Goal: Task Accomplishment & Management: Use online tool/utility

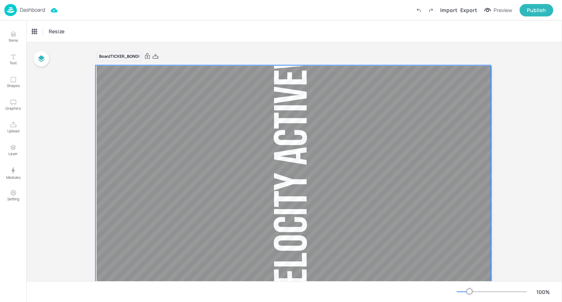
click at [288, 113] on div "Velocity Activewear Bondi" at bounding box center [293, 100] width 46 height 445
click at [30, 31] on div "Ticker" at bounding box center [38, 32] width 18 height 12
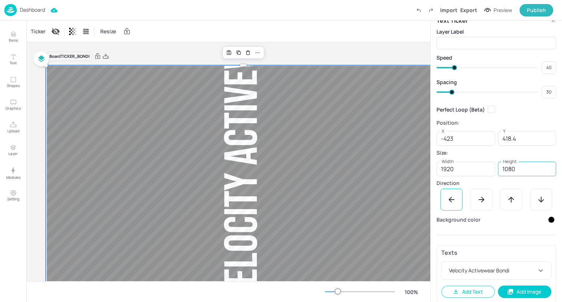
scroll to position [16, 0]
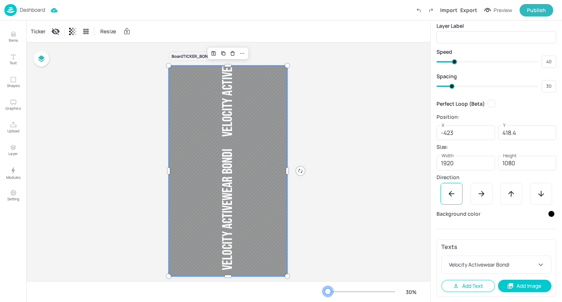
drag, startPoint x: 337, startPoint y: 293, endPoint x: 328, endPoint y: 293, distance: 9.5
click at [328, 293] on div at bounding box center [328, 292] width 6 height 6
click at [215, 226] on div "Velocity Activewear Bondi Velocity Activewear Bondi" at bounding box center [228, 143] width 119 height 267
click at [227, 143] on div "Velocity Activewear Bondi" at bounding box center [228, 77] width 14 height 134
click at [226, 129] on div "Velocity Activewear Bondi" at bounding box center [228, 77] width 14 height 134
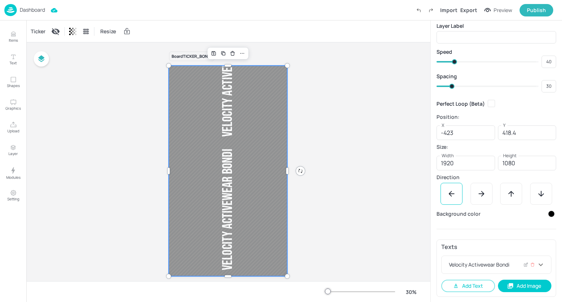
click at [494, 263] on div "Velocity Activewear Bondi" at bounding box center [492, 265] width 89 height 8
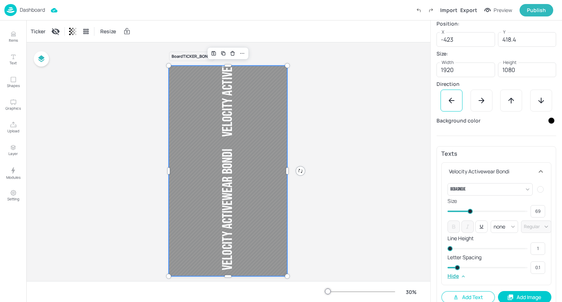
scroll to position [121, 0]
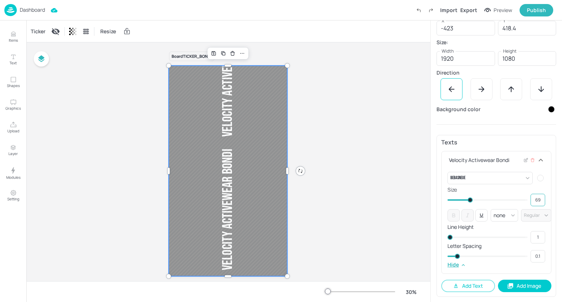
click at [540, 199] on input "69" at bounding box center [538, 200] width 15 height 10
type input "70"
click at [390, 185] on div "Board TICKER_BONDI Velocity Activewear Bondi Velocity Activewear Bondi Velocity…" at bounding box center [228, 168] width 404 height 252
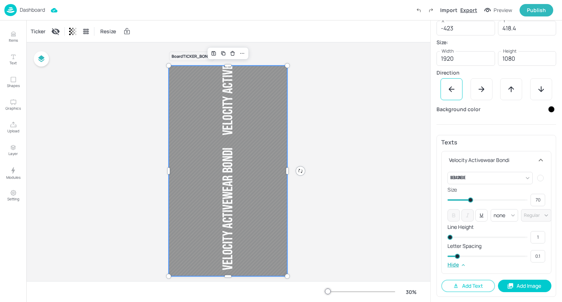
click at [464, 10] on div "Export" at bounding box center [468, 10] width 17 height 8
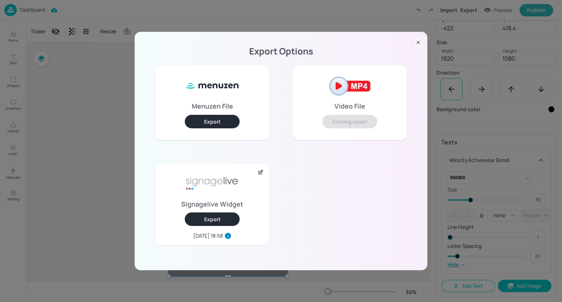
click at [212, 215] on button "Export" at bounding box center [212, 220] width 55 height 14
